Goal: Task Accomplishment & Management: Manage account settings

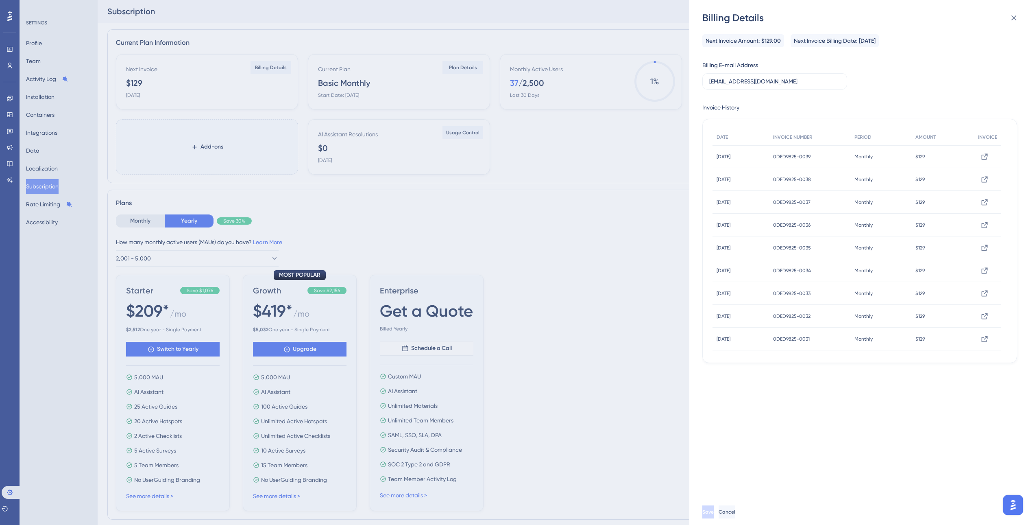
click at [44, 46] on div "Billing Details Next Invoice Amount: $129.00 Next Invoice Billing Date: [DATE] …" at bounding box center [517, 262] width 1035 height 525
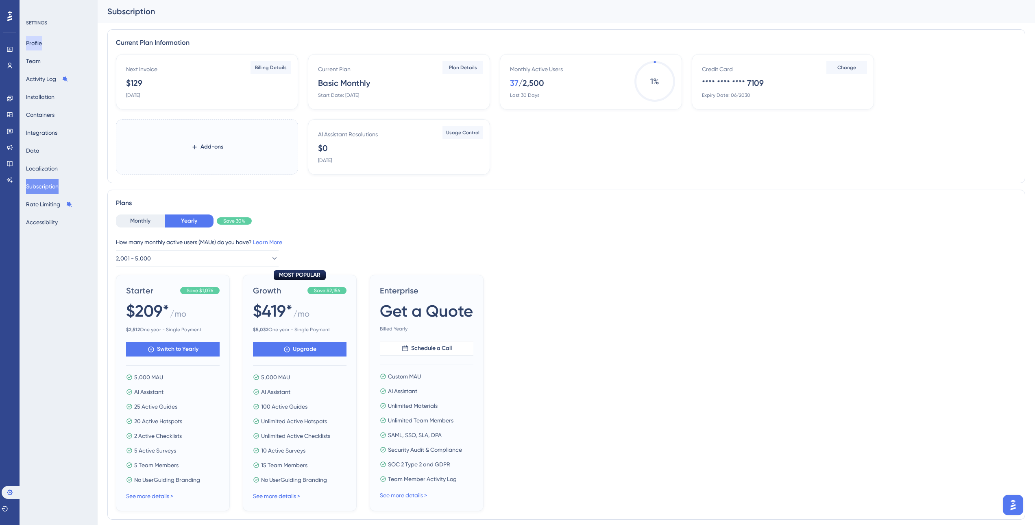
click at [35, 39] on button "Profile" at bounding box center [34, 43] width 16 height 15
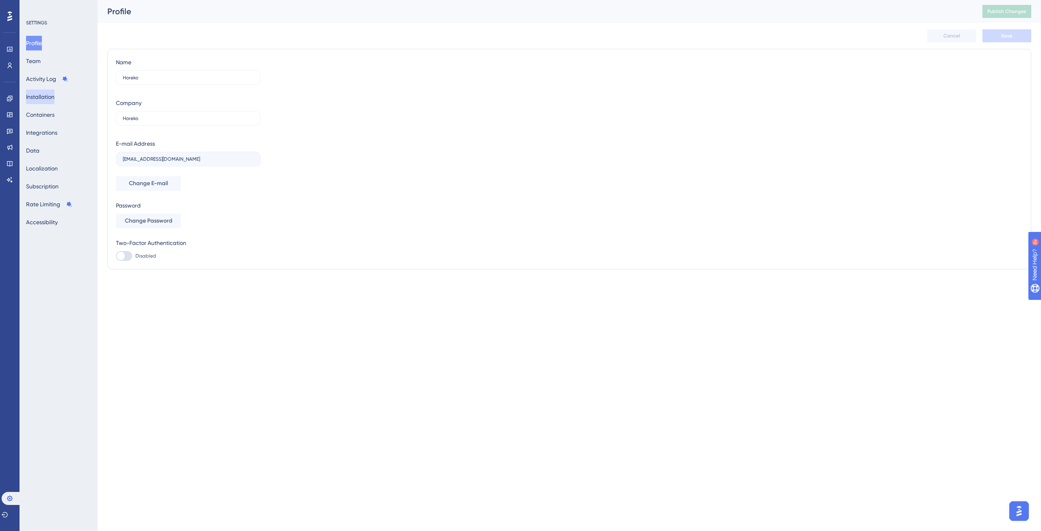
click at [54, 97] on button "Installation" at bounding box center [40, 96] width 28 height 15
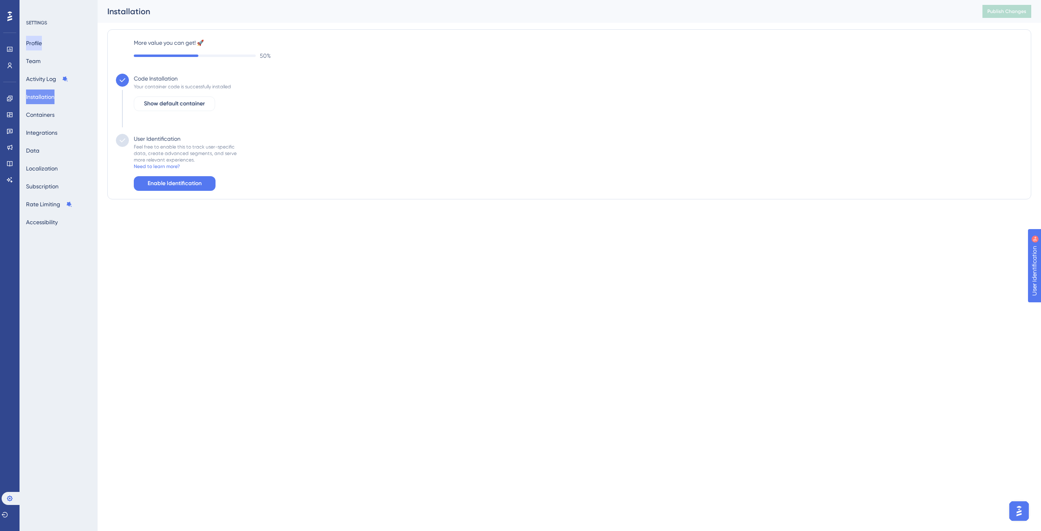
click at [42, 42] on button "Profile" at bounding box center [34, 43] width 16 height 15
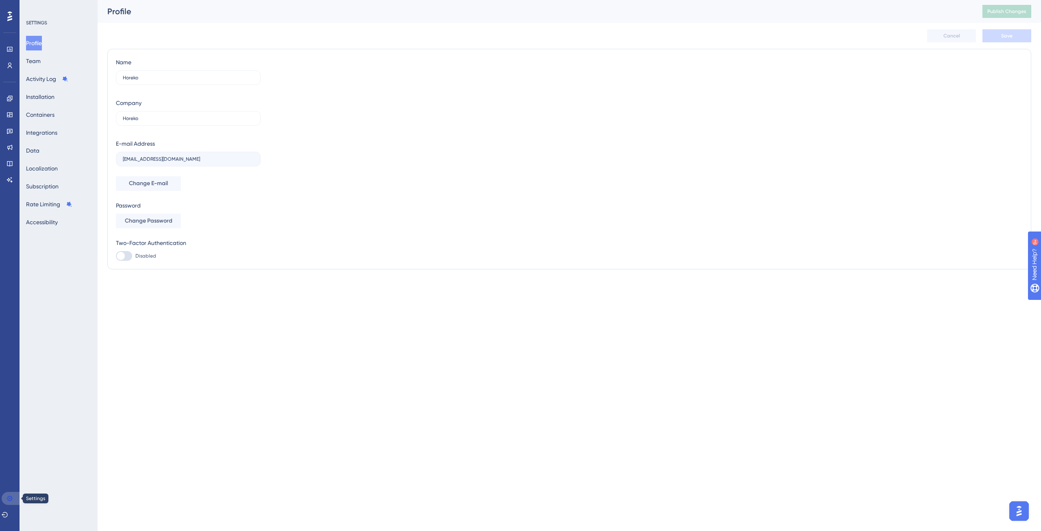
click at [5, 504] on link at bounding box center [12, 498] width 20 height 13
click at [10, 501] on icon at bounding box center [9, 497] width 5 height 5
click at [33, 20] on div "SETTINGS" at bounding box center [59, 23] width 66 height 7
click at [12, 67] on icon at bounding box center [10, 65] width 7 height 7
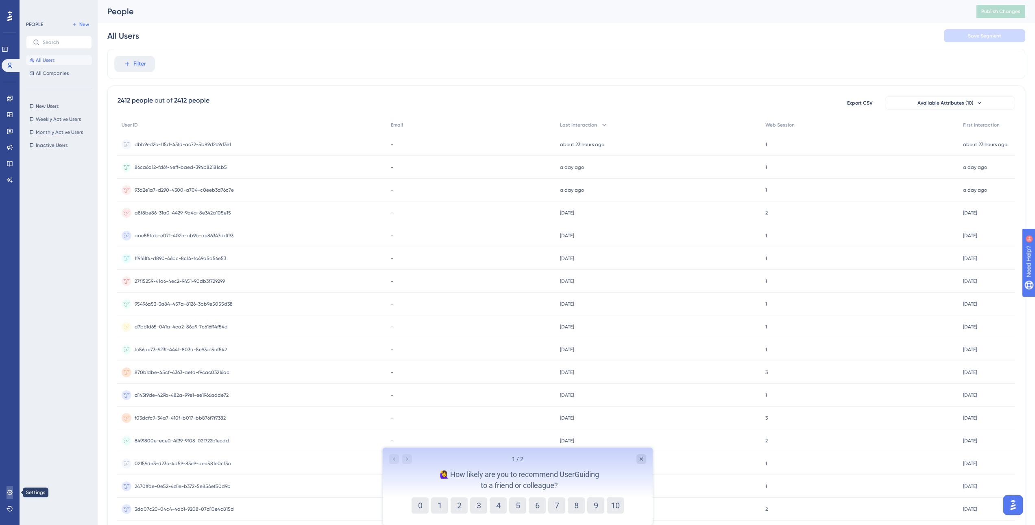
click at [13, 489] on link at bounding box center [10, 492] width 7 height 13
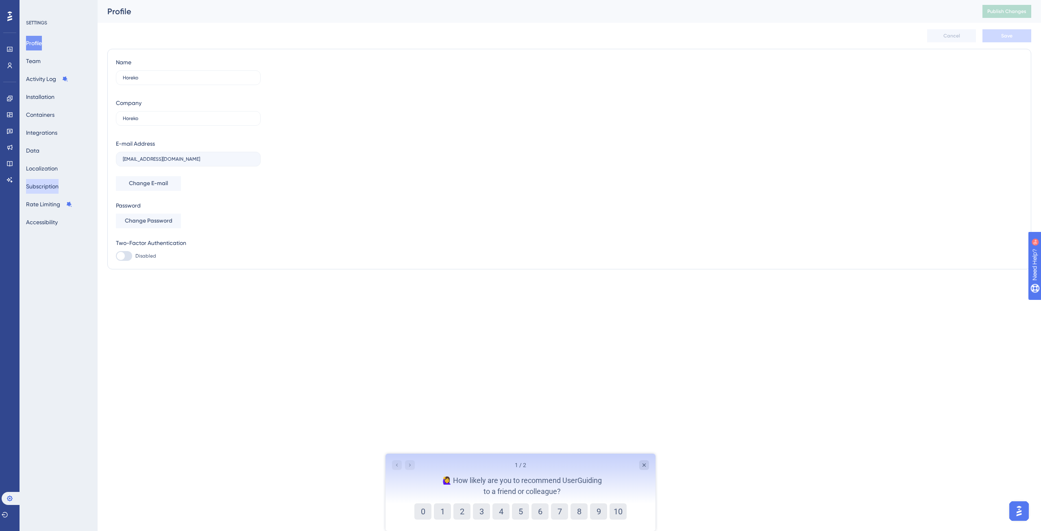
click at [59, 190] on button "Subscription" at bounding box center [42, 186] width 33 height 15
